Goal: Task Accomplishment & Management: Use online tool/utility

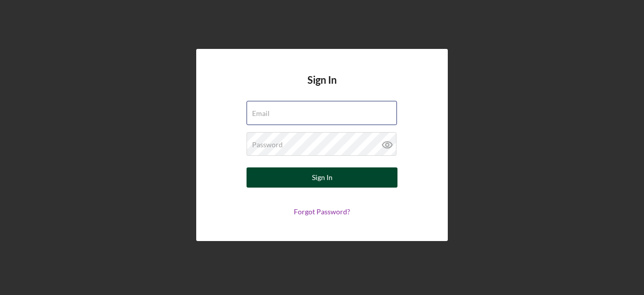
type input "raines.ad.holdings@gmail.com"
click at [334, 179] on button "Sign In" at bounding box center [322, 177] width 151 height 20
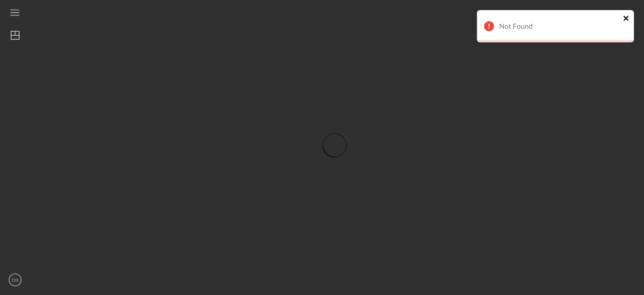
click at [628, 19] on icon "close" at bounding box center [626, 18] width 7 height 8
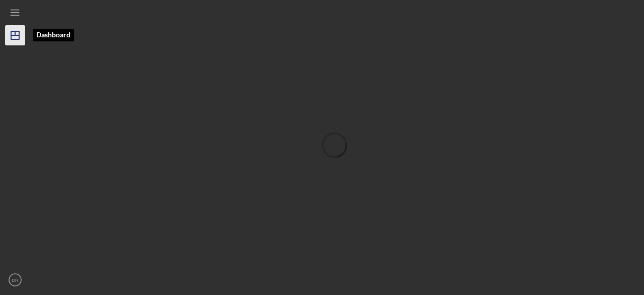
click at [17, 35] on line "button" at bounding box center [15, 35] width 8 height 0
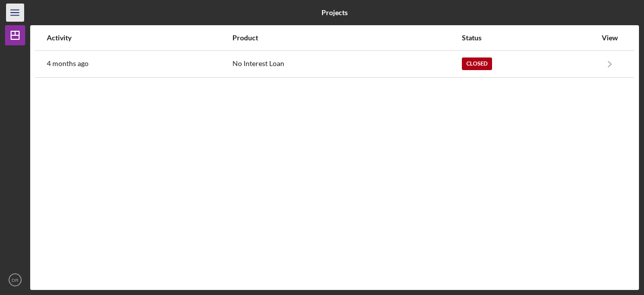
click at [18, 14] on icon "Icon/Menu" at bounding box center [15, 13] width 23 height 23
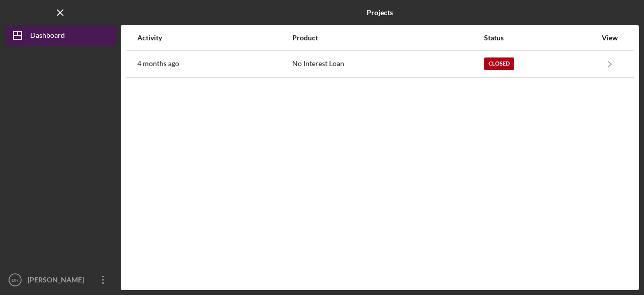
click at [30, 33] on icon "Icon/Dashboard" at bounding box center [17, 35] width 25 height 25
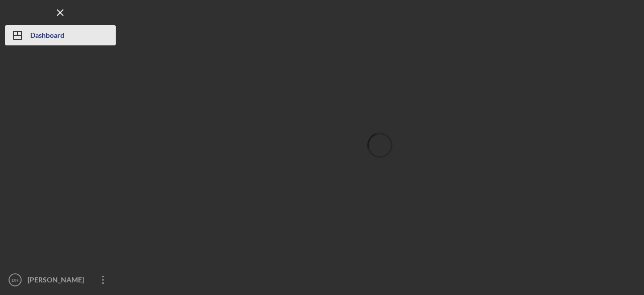
click at [52, 36] on div "Dashboard" at bounding box center [47, 36] width 34 height 23
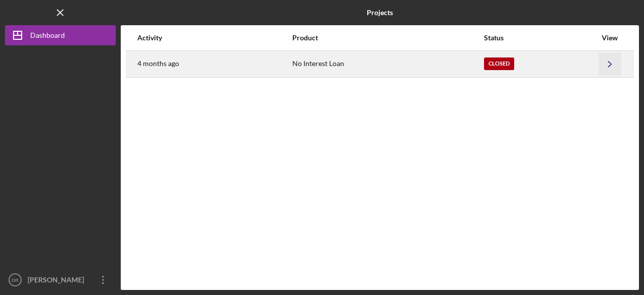
click at [611, 66] on icon "Icon/Navigate" at bounding box center [610, 63] width 23 height 23
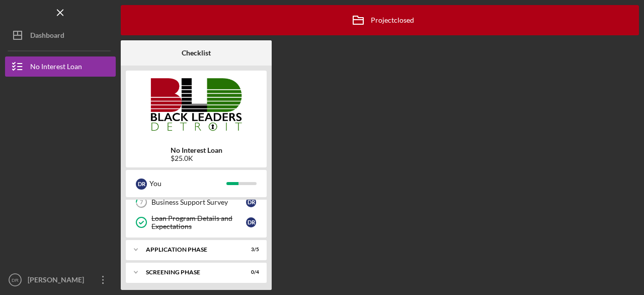
scroll to position [186, 0]
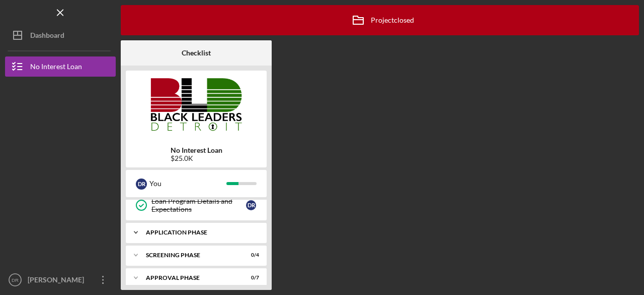
click at [224, 232] on div "Icon/Expander Application Phase 3 / 5" at bounding box center [196, 232] width 141 height 20
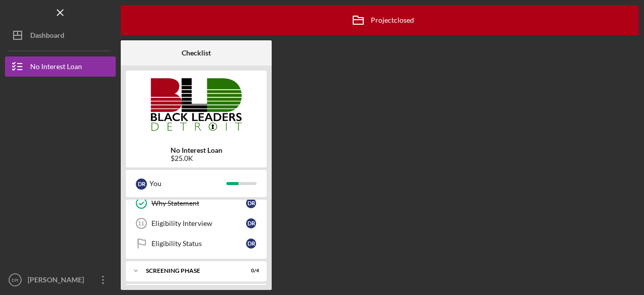
scroll to position [296, 0]
click at [223, 248] on div "Screening Phase" at bounding box center [200, 251] width 108 height 6
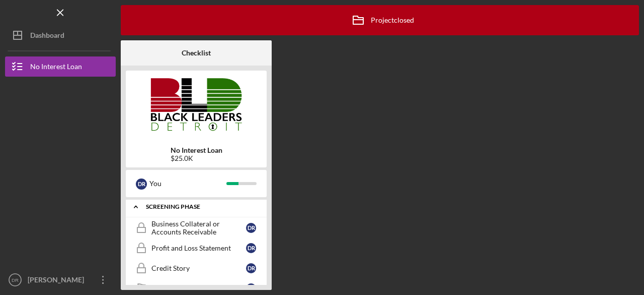
scroll to position [340, 0]
click at [224, 264] on div "Credit Story" at bounding box center [199, 268] width 95 height 8
